Goal: Check status: Check status

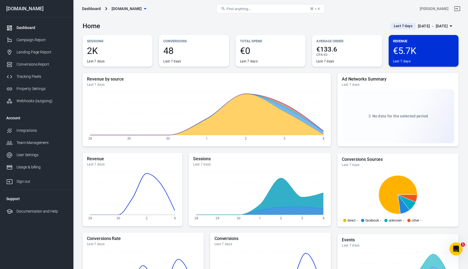
click at [394, 25] on span "Last 7 days" at bounding box center [403, 25] width 23 height 5
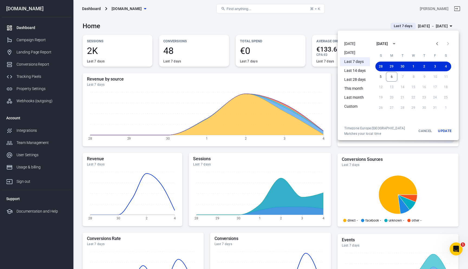
click at [354, 44] on li "[DATE]" at bounding box center [355, 43] width 30 height 9
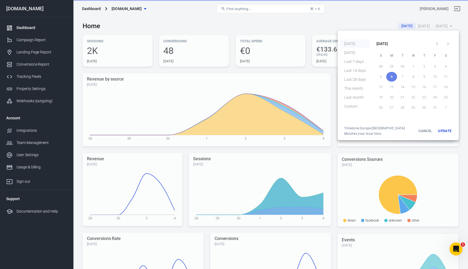
click at [314, 24] on div at bounding box center [234, 134] width 468 height 269
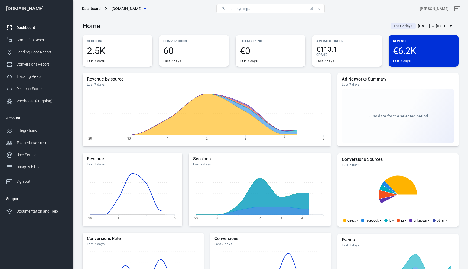
click at [392, 26] on span "Last 7 days" at bounding box center [403, 25] width 23 height 5
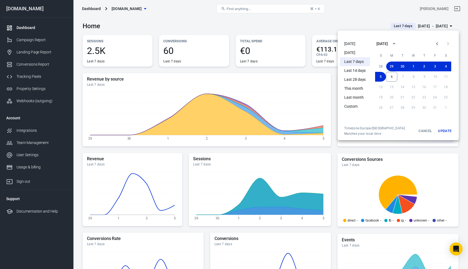
click at [356, 46] on li "[DATE]" at bounding box center [355, 43] width 30 height 9
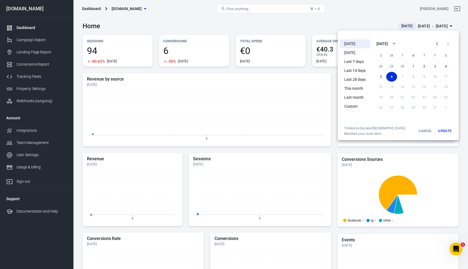
click at [299, 98] on div at bounding box center [234, 134] width 468 height 269
